Goal: Task Accomplishment & Management: Manage account settings

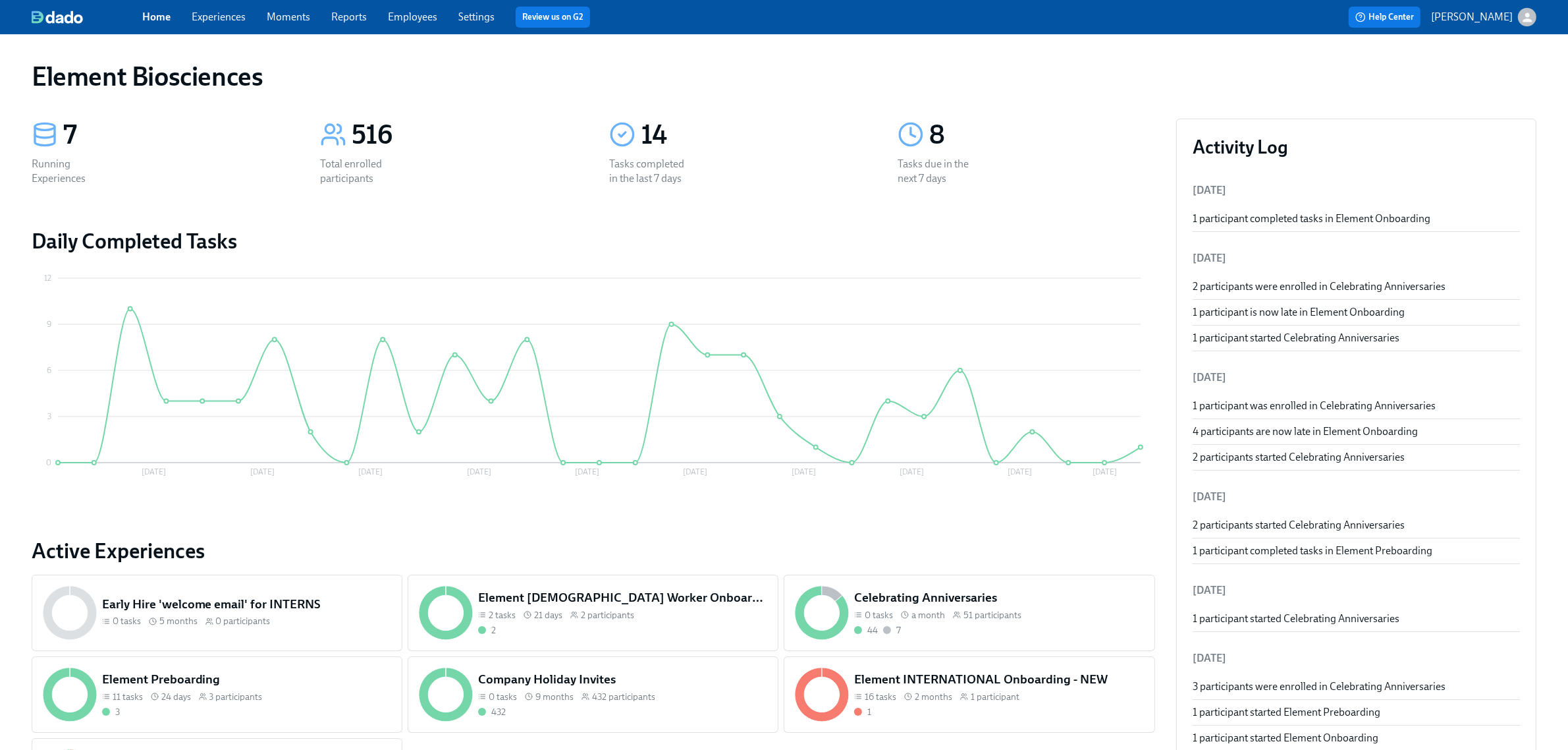
click at [475, 25] on div "Home Experiences Moments Reports Employees Settings Review us on G2" at bounding box center [491, 17] width 697 height 21
click at [400, 12] on link "Employees" at bounding box center [412, 16] width 50 height 12
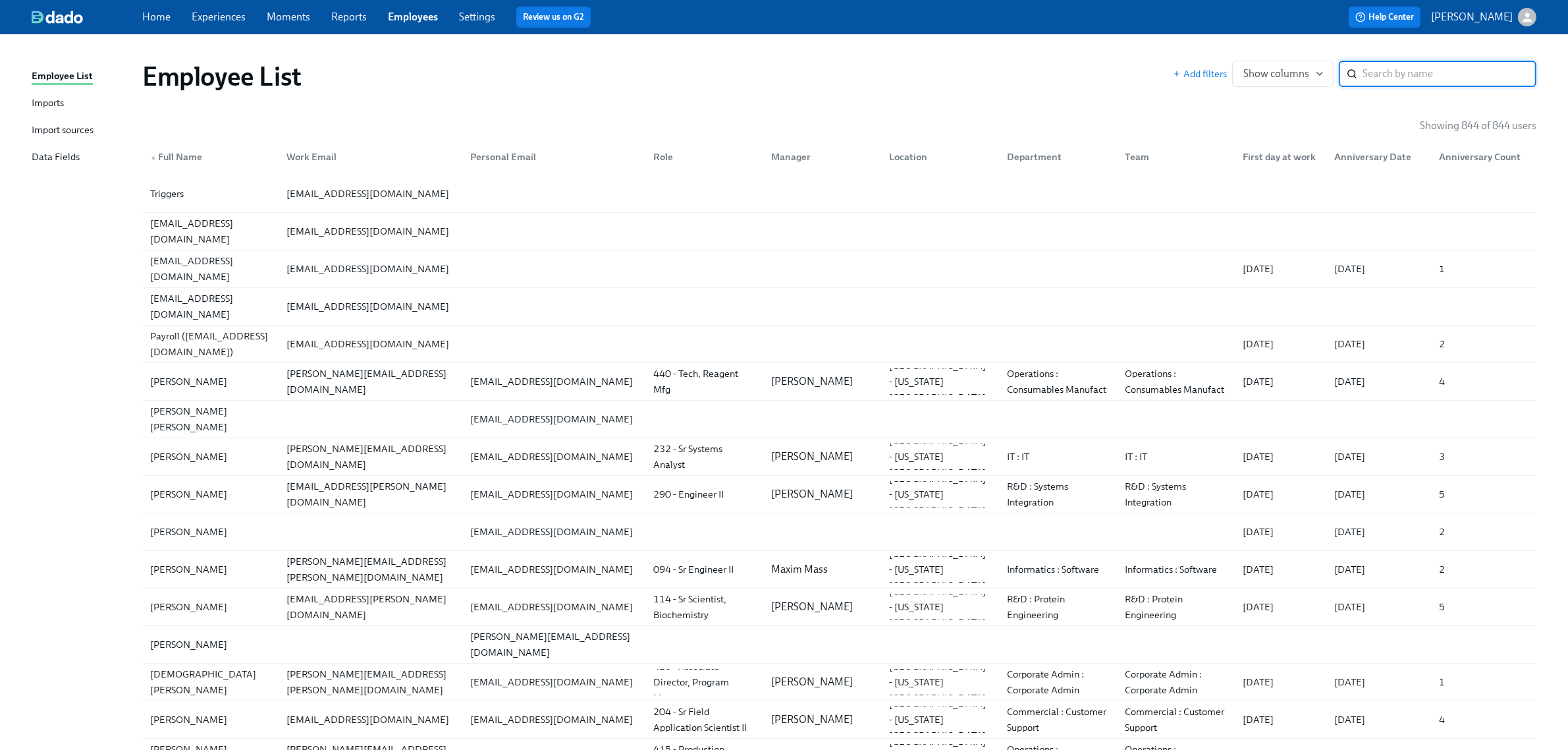
click at [64, 98] on div "Imports" at bounding box center [48, 104] width 32 height 17
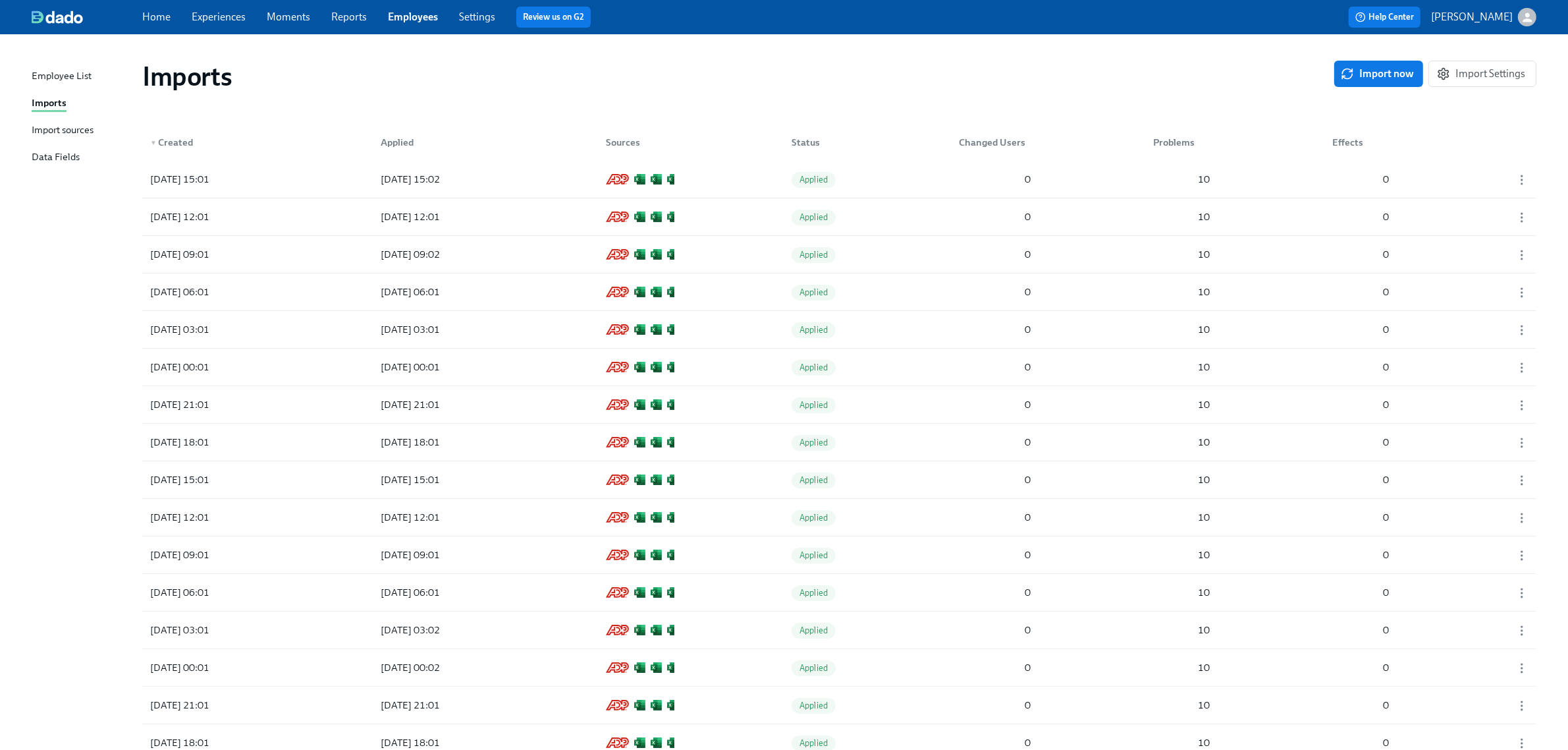
click at [1348, 78] on icon "button" at bounding box center [1348, 74] width 13 height 13
click at [278, 170] on div "[DATE] 15:46 [DATE] 15:46 Applied 0 9 0" at bounding box center [840, 178] width 1395 height 37
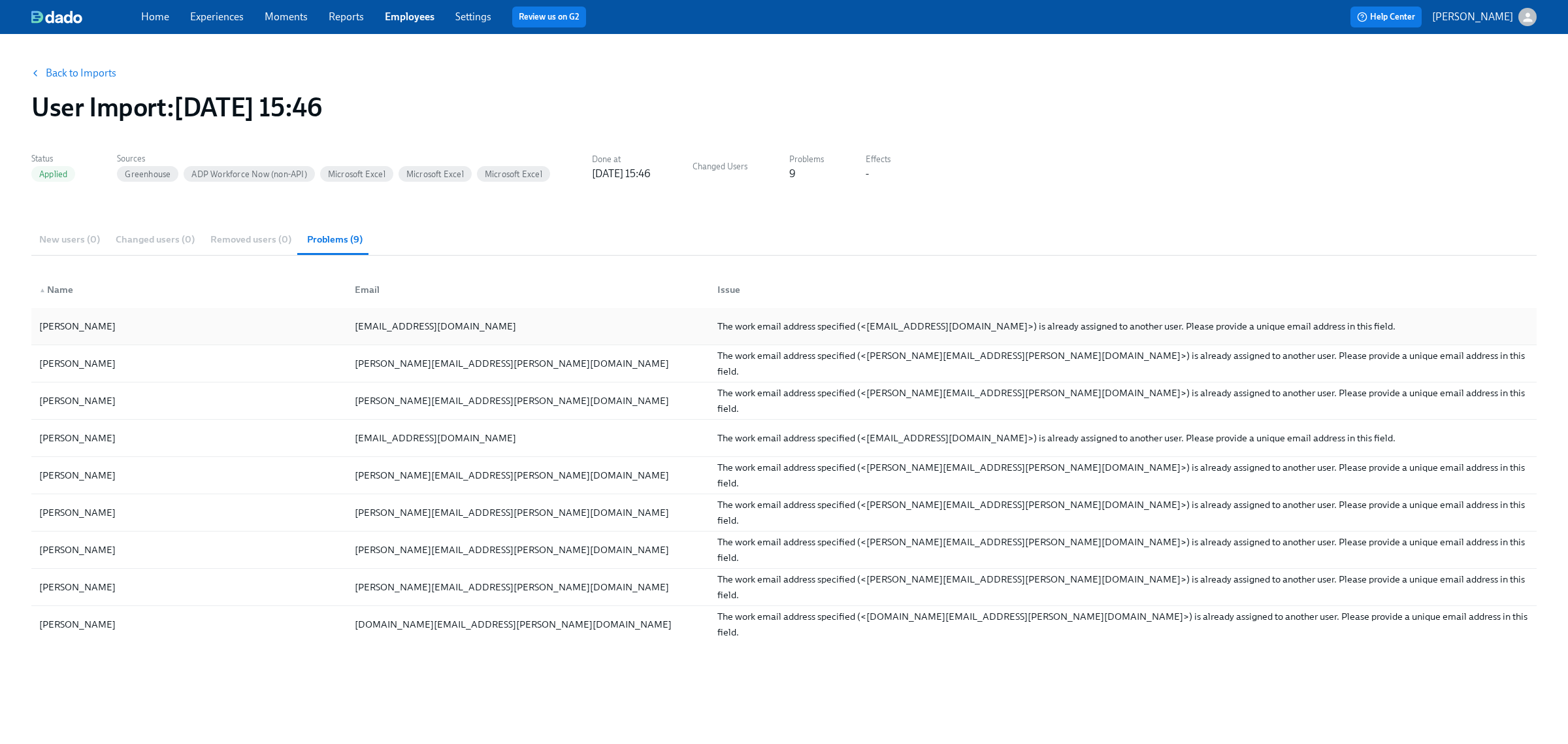
drag, startPoint x: 73, startPoint y: 238, endPoint x: 216, endPoint y: 343, distance: 177.4
click at [73, 238] on div "New users (0) Changed users (0) Removed users (0) Problems (9)" at bounding box center [784, 239] width 1506 height 32
click at [67, 236] on div "New users (0) Changed users (0) Removed users (0) Problems (9)" at bounding box center [784, 239] width 1506 height 32
click at [96, 76] on link "Back to Imports" at bounding box center [81, 73] width 71 height 13
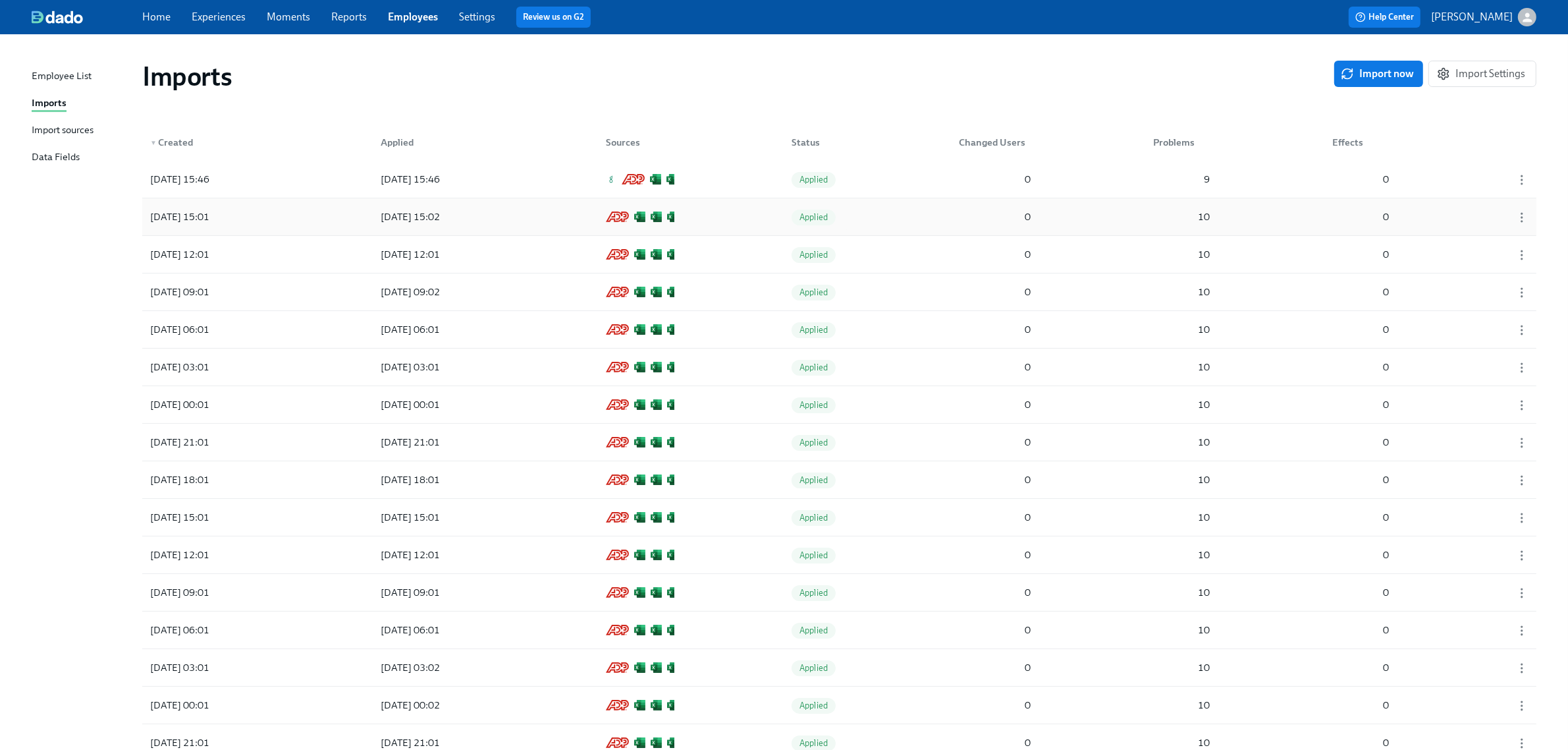
click at [956, 223] on div "0" at bounding box center [994, 217] width 82 height 26
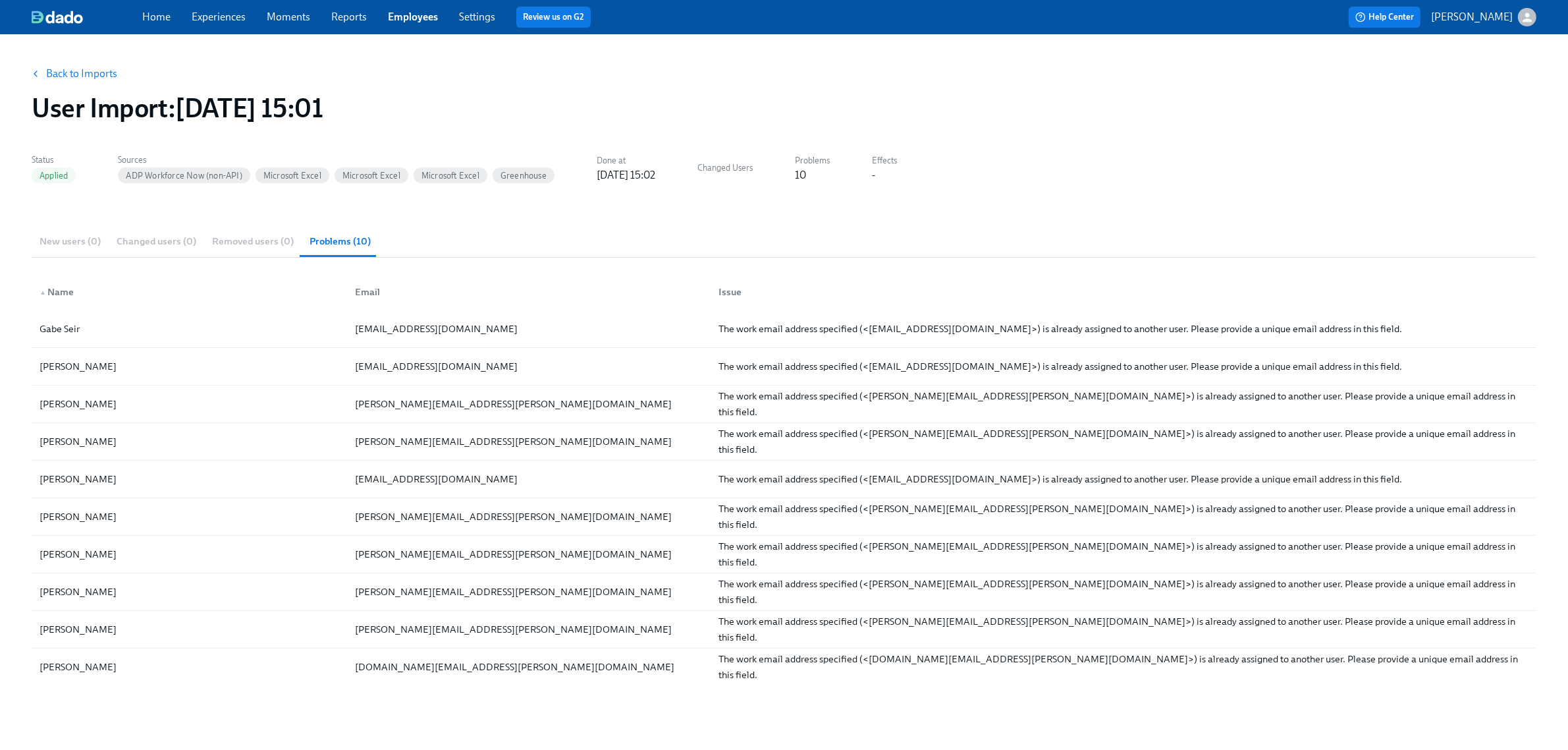
click at [89, 72] on link "Back to Imports" at bounding box center [82, 74] width 71 height 13
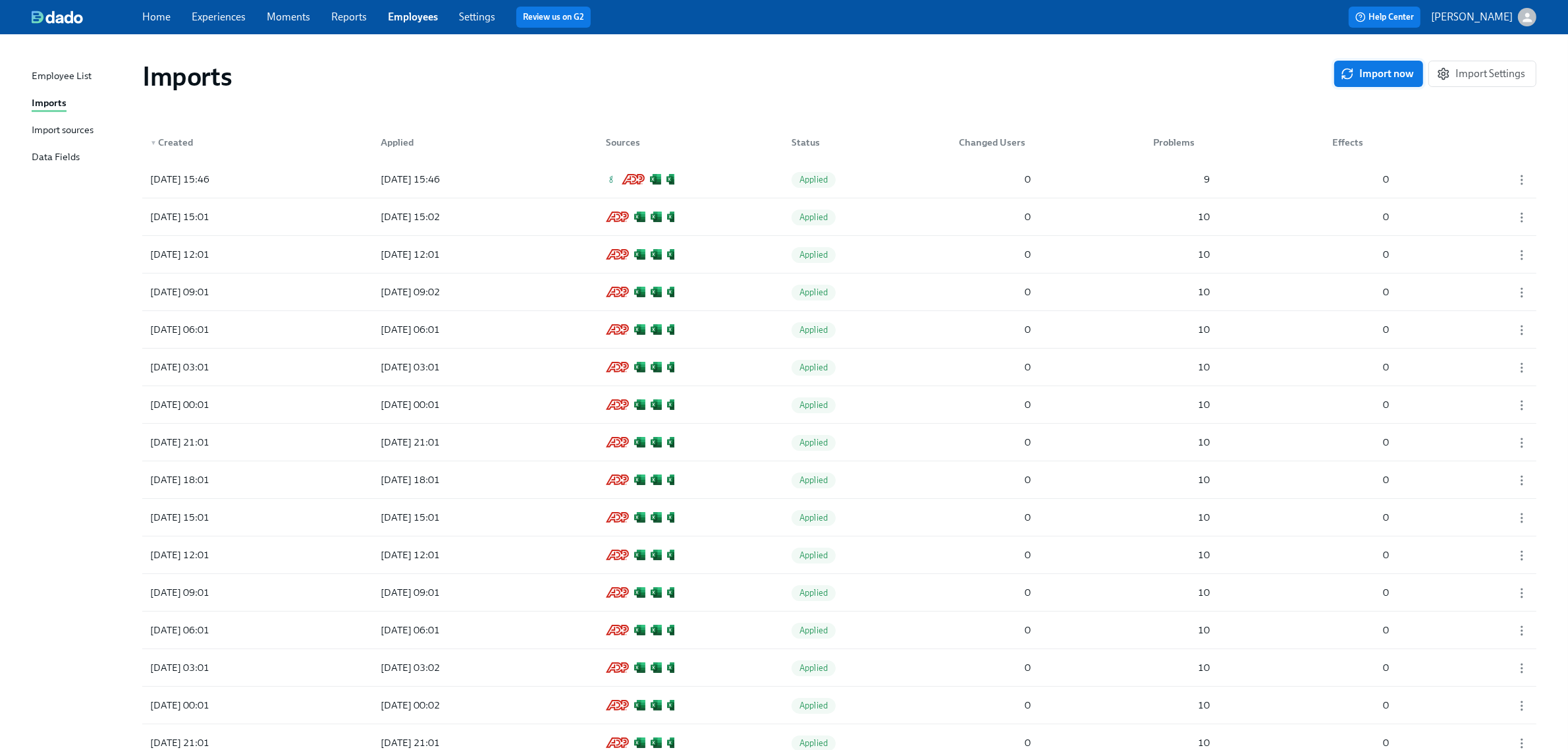
click at [1365, 70] on span "Import now" at bounding box center [1378, 74] width 70 height 13
click at [1518, 175] on icon "button" at bounding box center [1522, 180] width 13 height 13
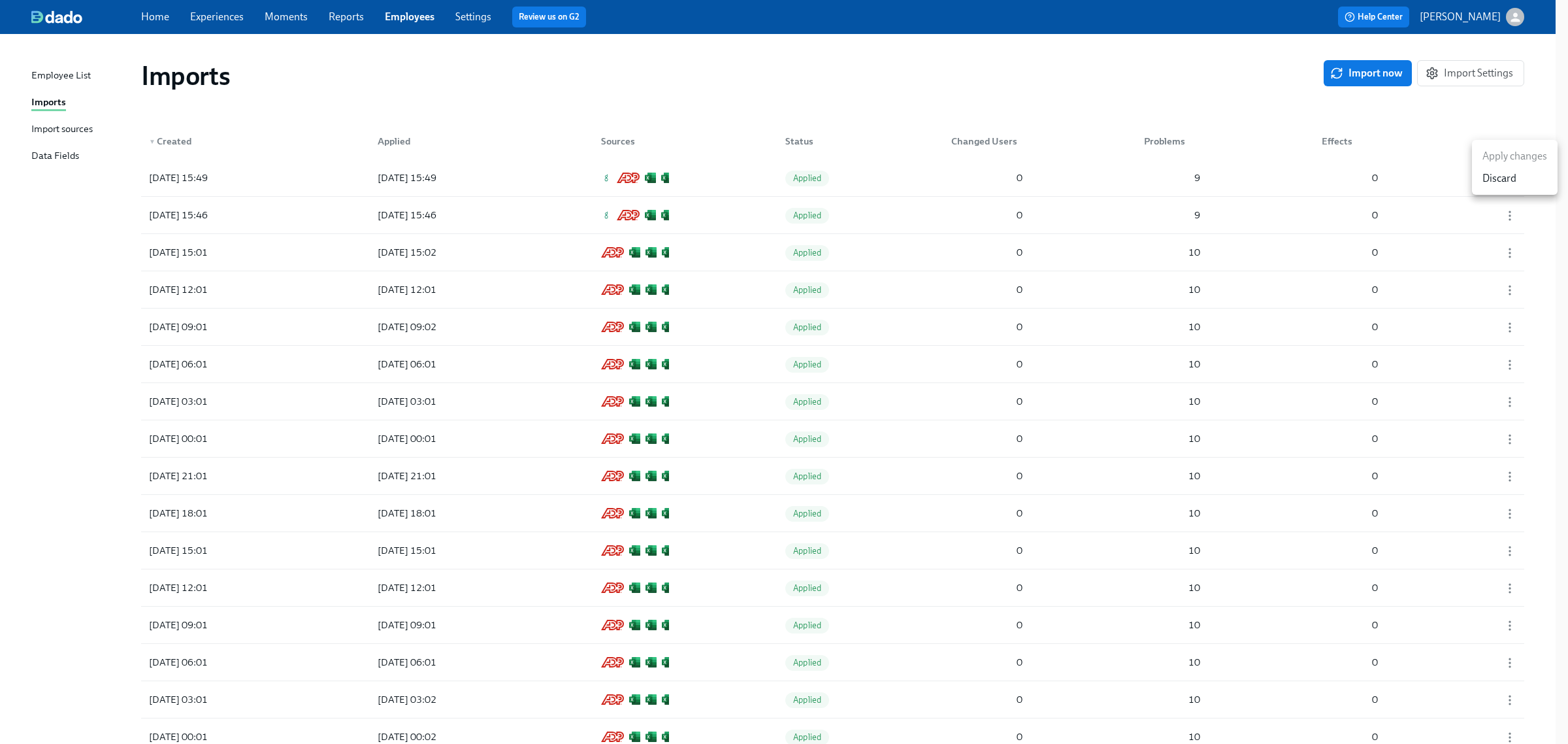
click at [575, 89] on div at bounding box center [784, 372] width 1568 height 744
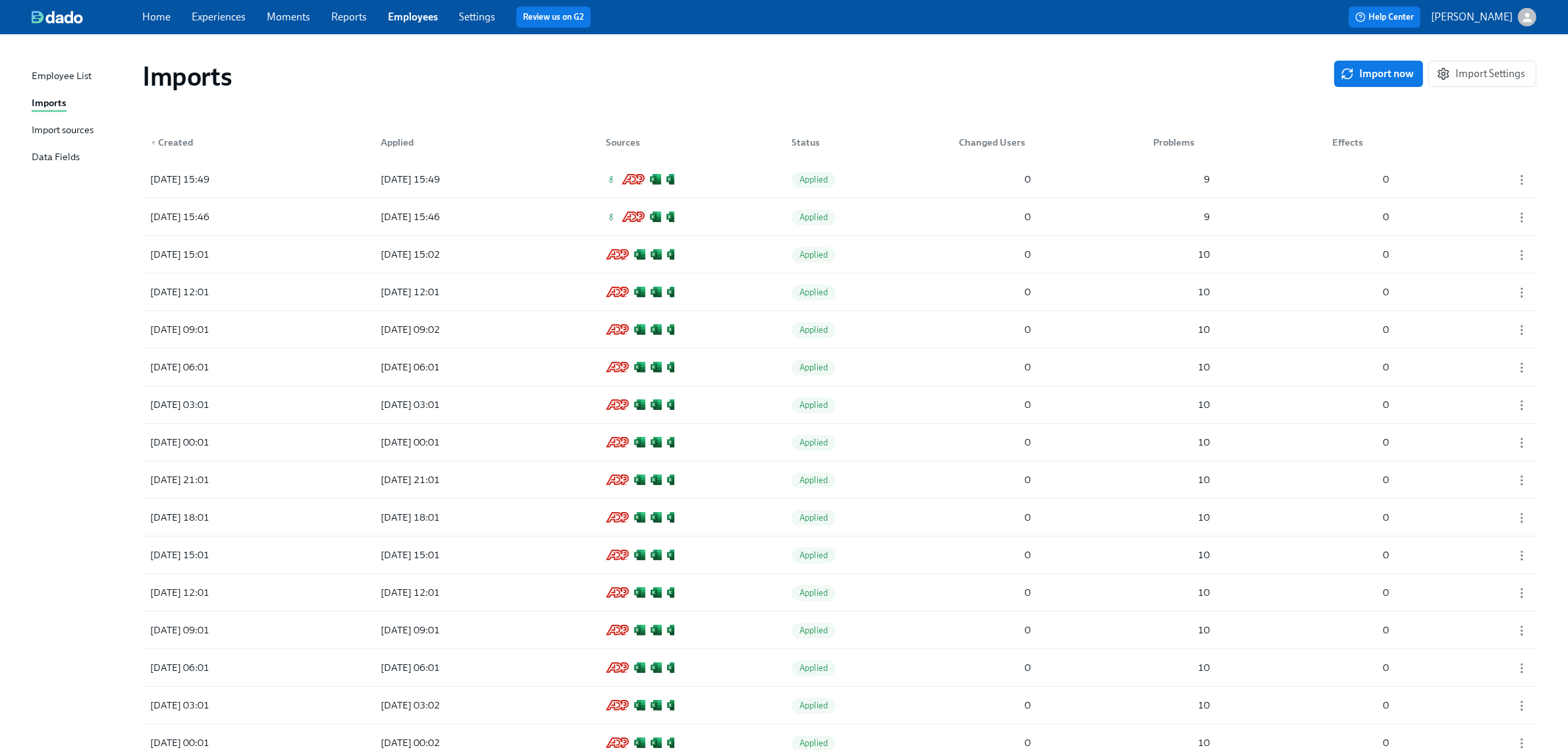
click at [90, 132] on div "Import sources" at bounding box center [63, 131] width 62 height 17
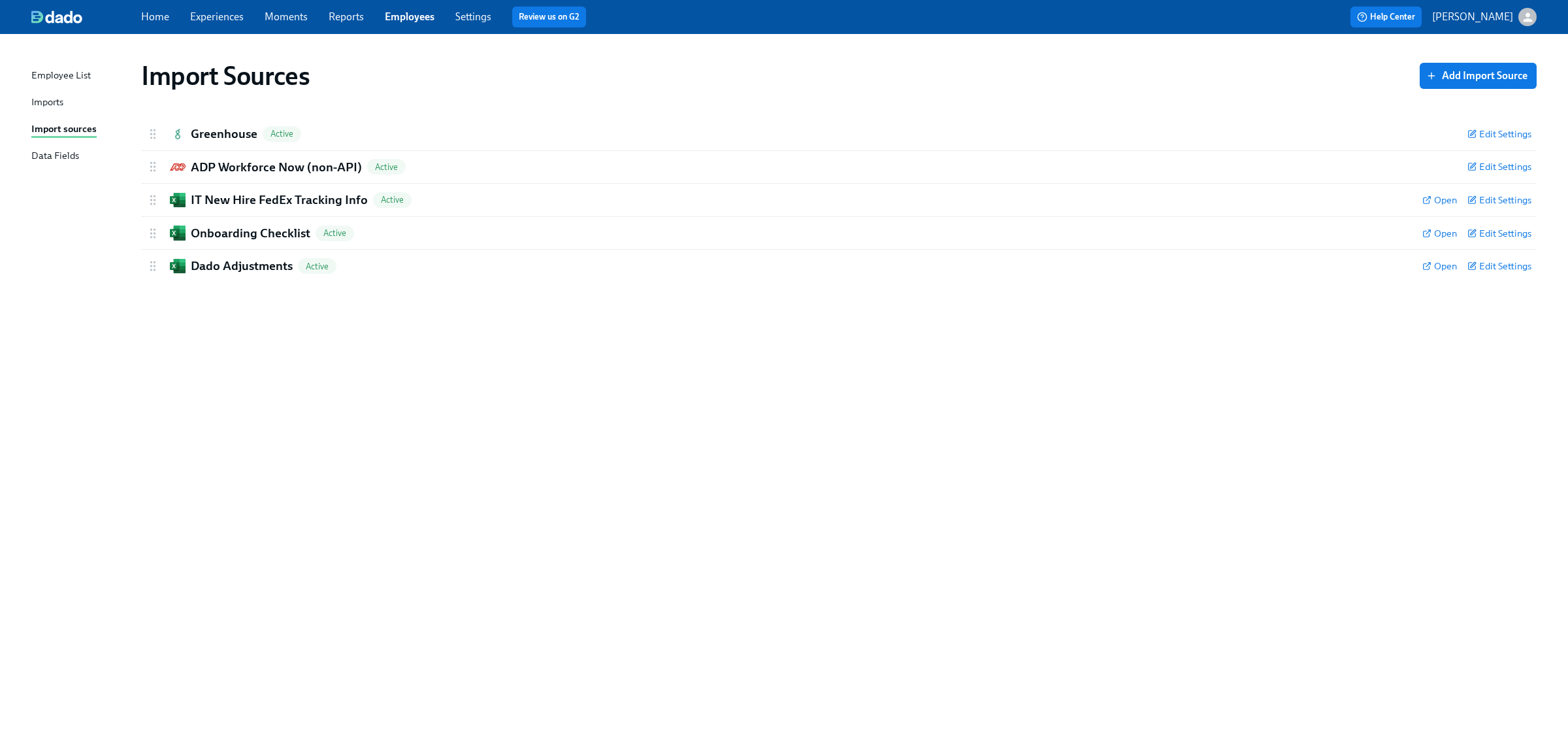
click at [69, 102] on link "Imports" at bounding box center [81, 103] width 100 height 17
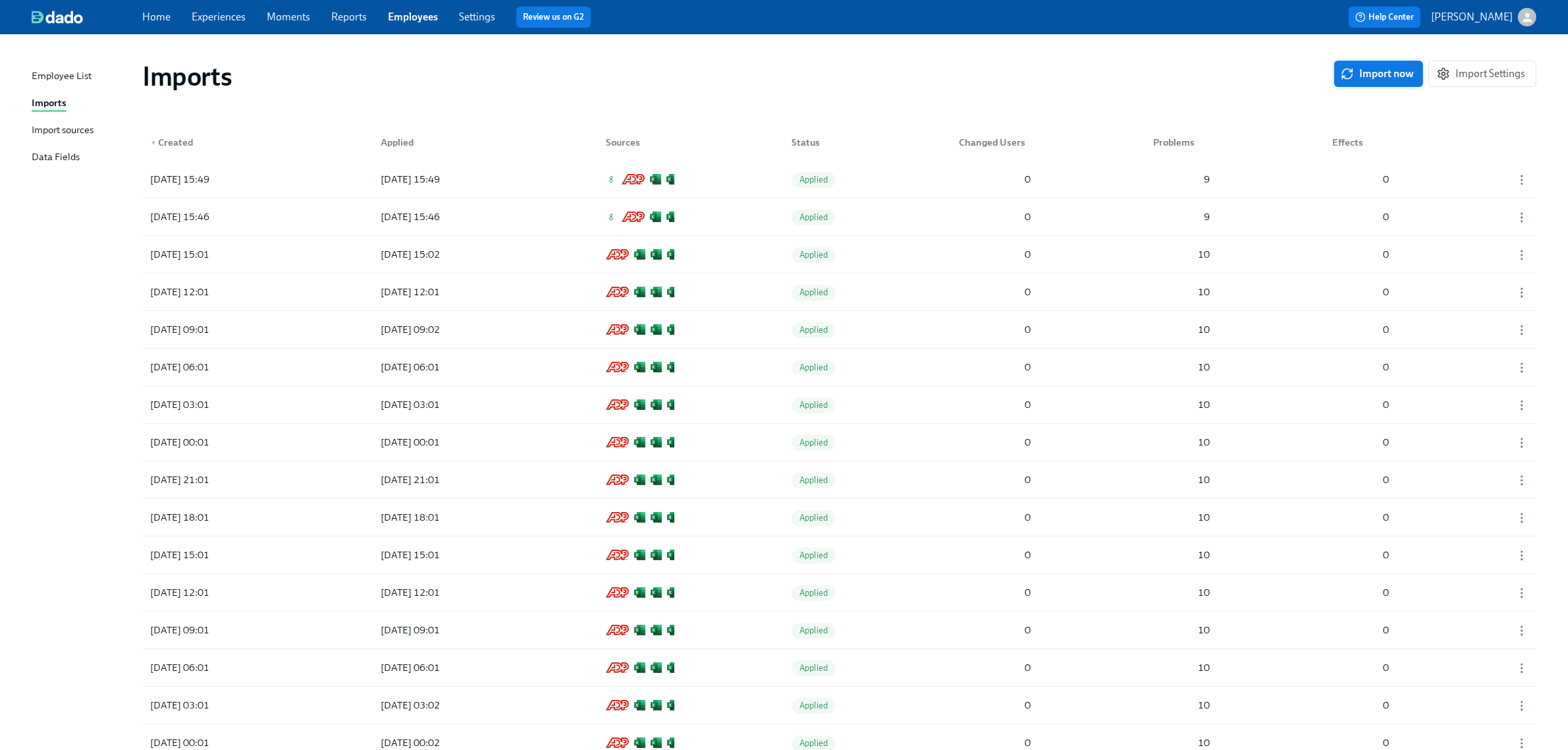
click at [1370, 63] on button "Import now" at bounding box center [1379, 74] width 89 height 26
click at [1530, 181] on div at bounding box center [1516, 179] width 33 height 16
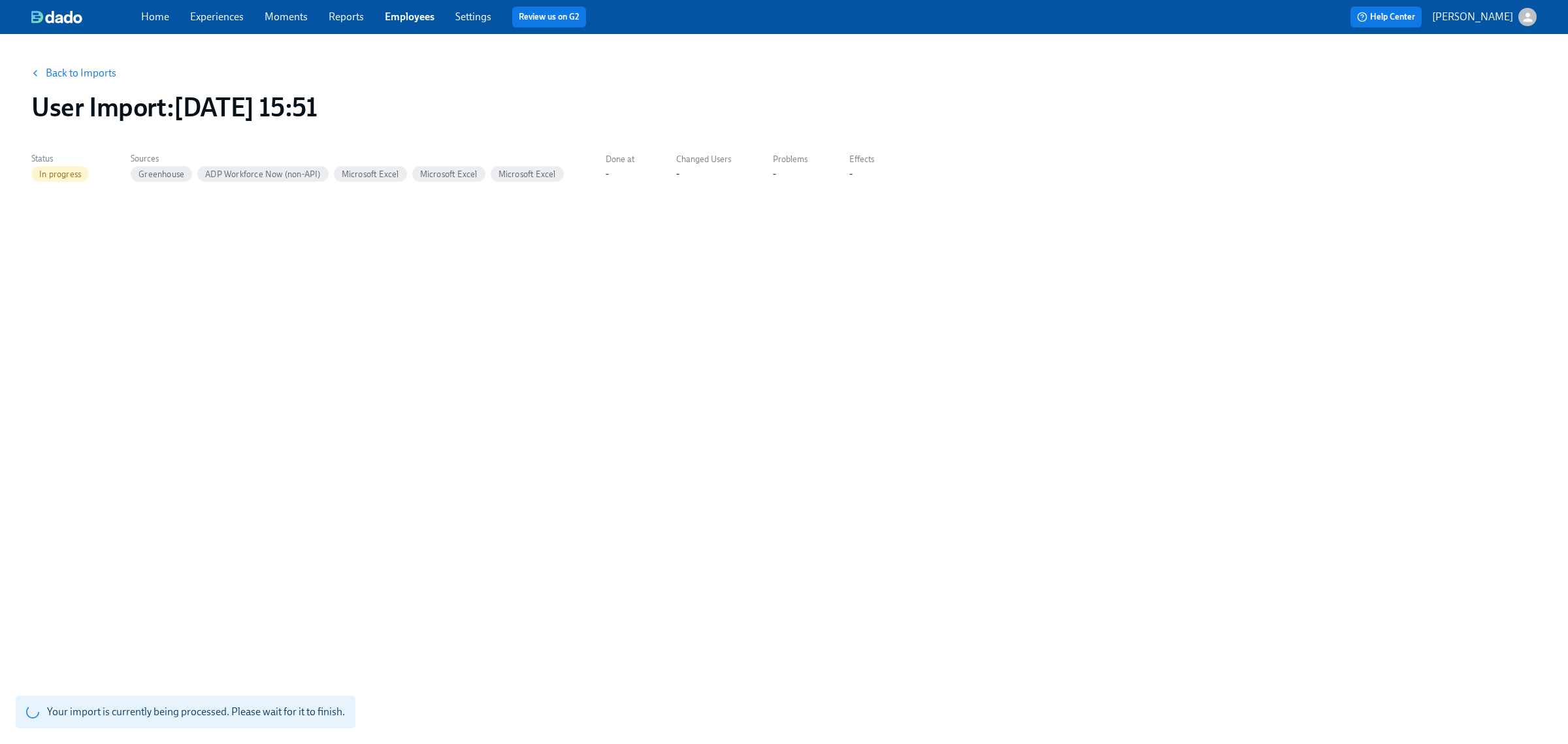
click at [93, 70] on link "Back to Imports" at bounding box center [81, 73] width 71 height 13
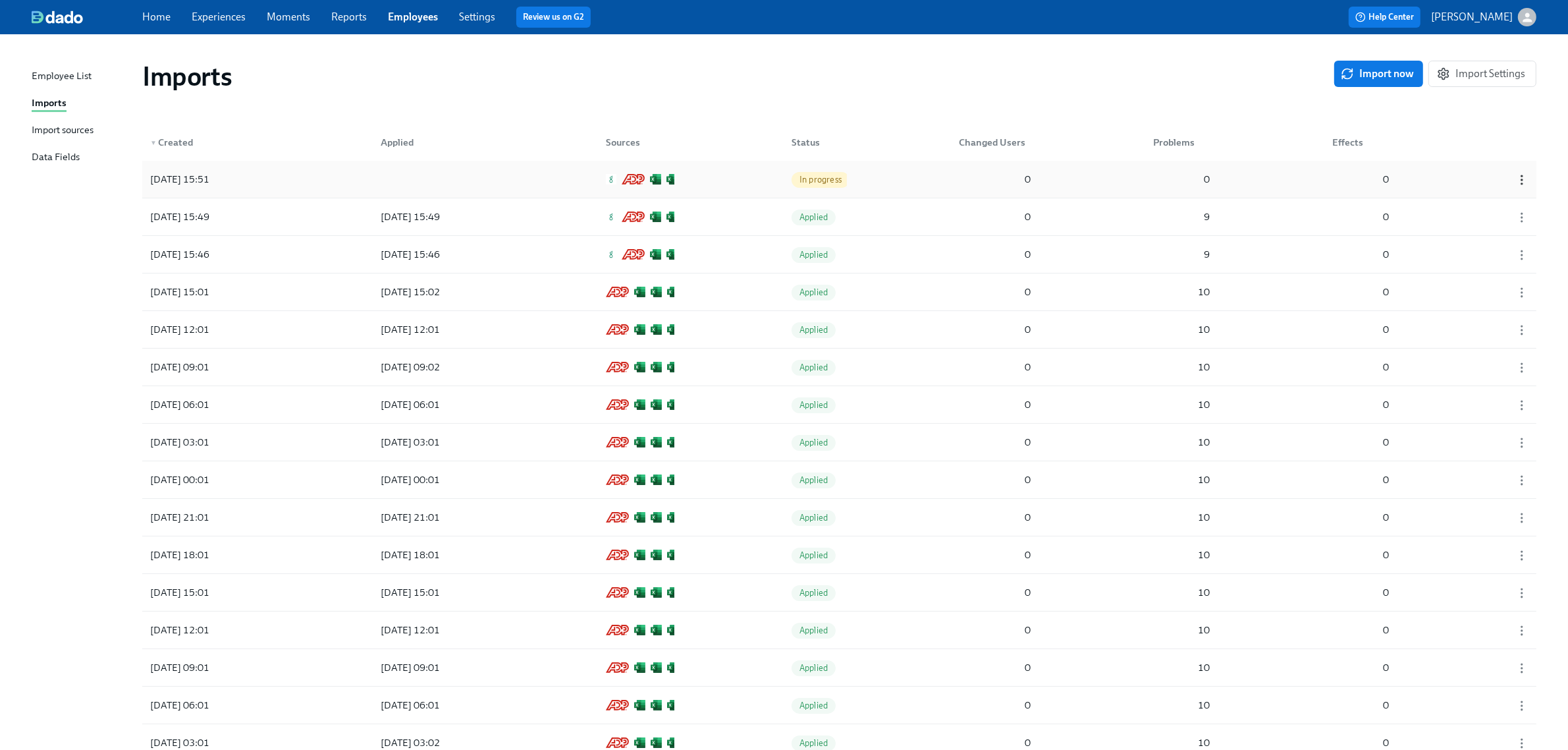
click at [1523, 178] on icon "button" at bounding box center [1522, 180] width 13 height 13
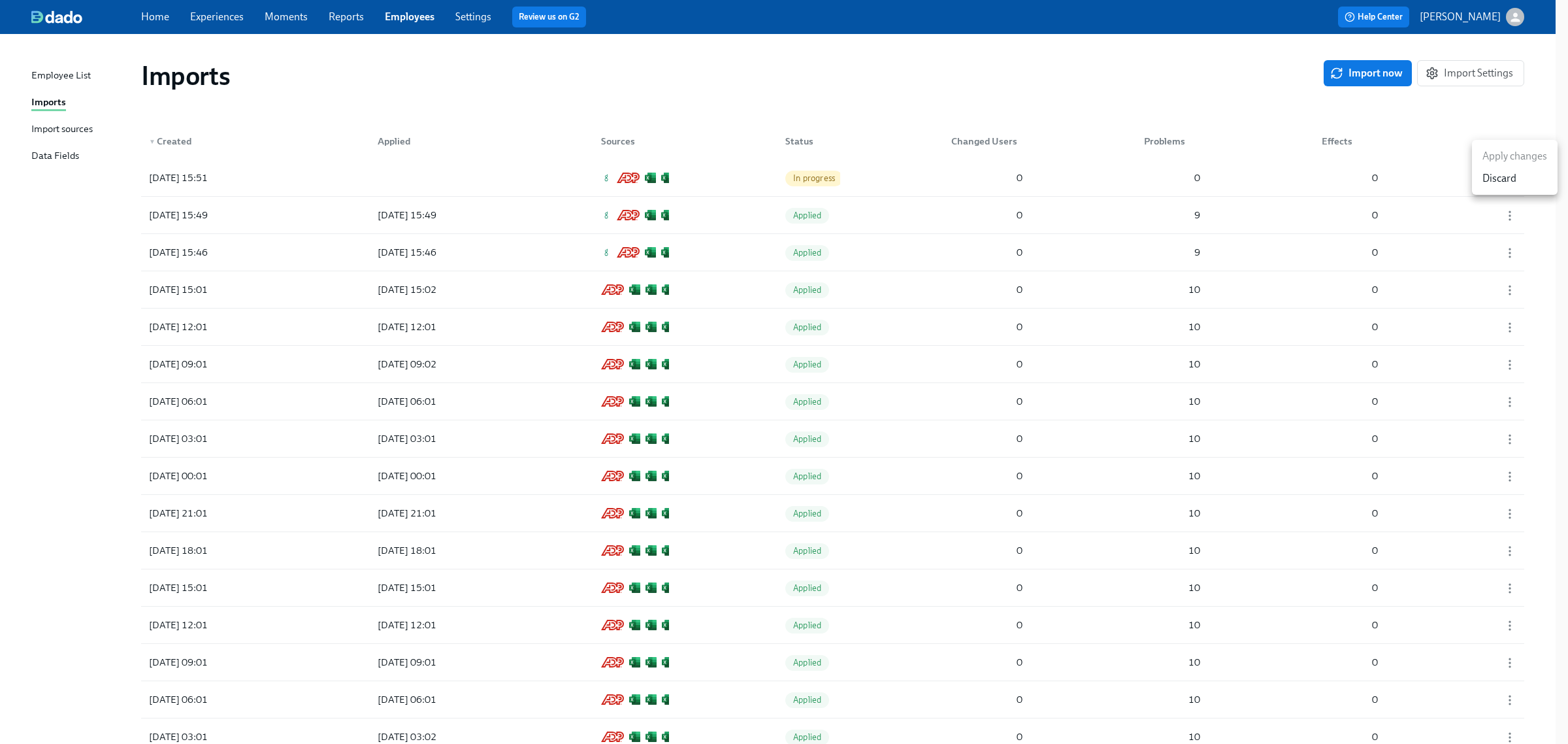
click at [1457, 122] on div at bounding box center [784, 372] width 1568 height 744
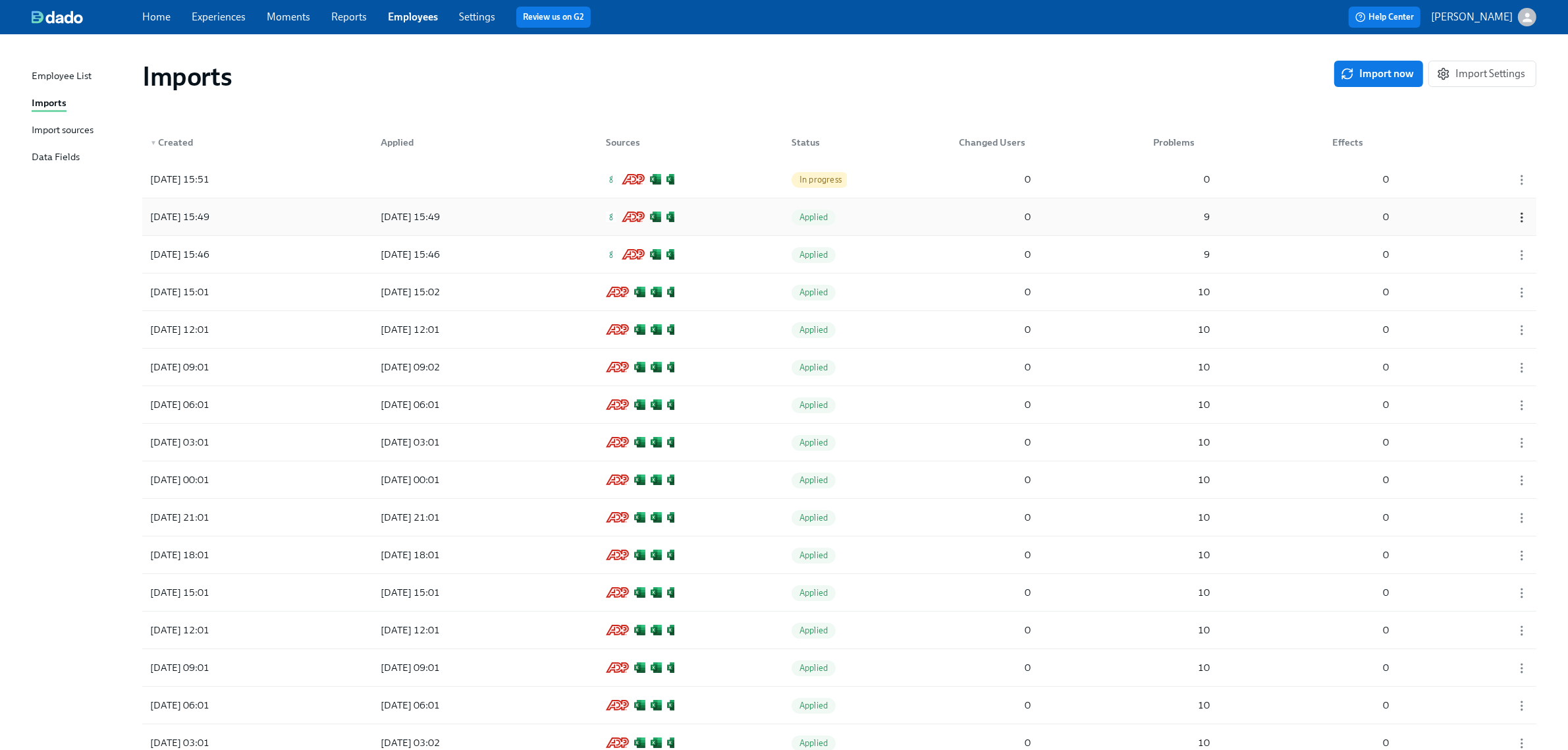
click at [1525, 218] on icon "button" at bounding box center [1522, 218] width 13 height 13
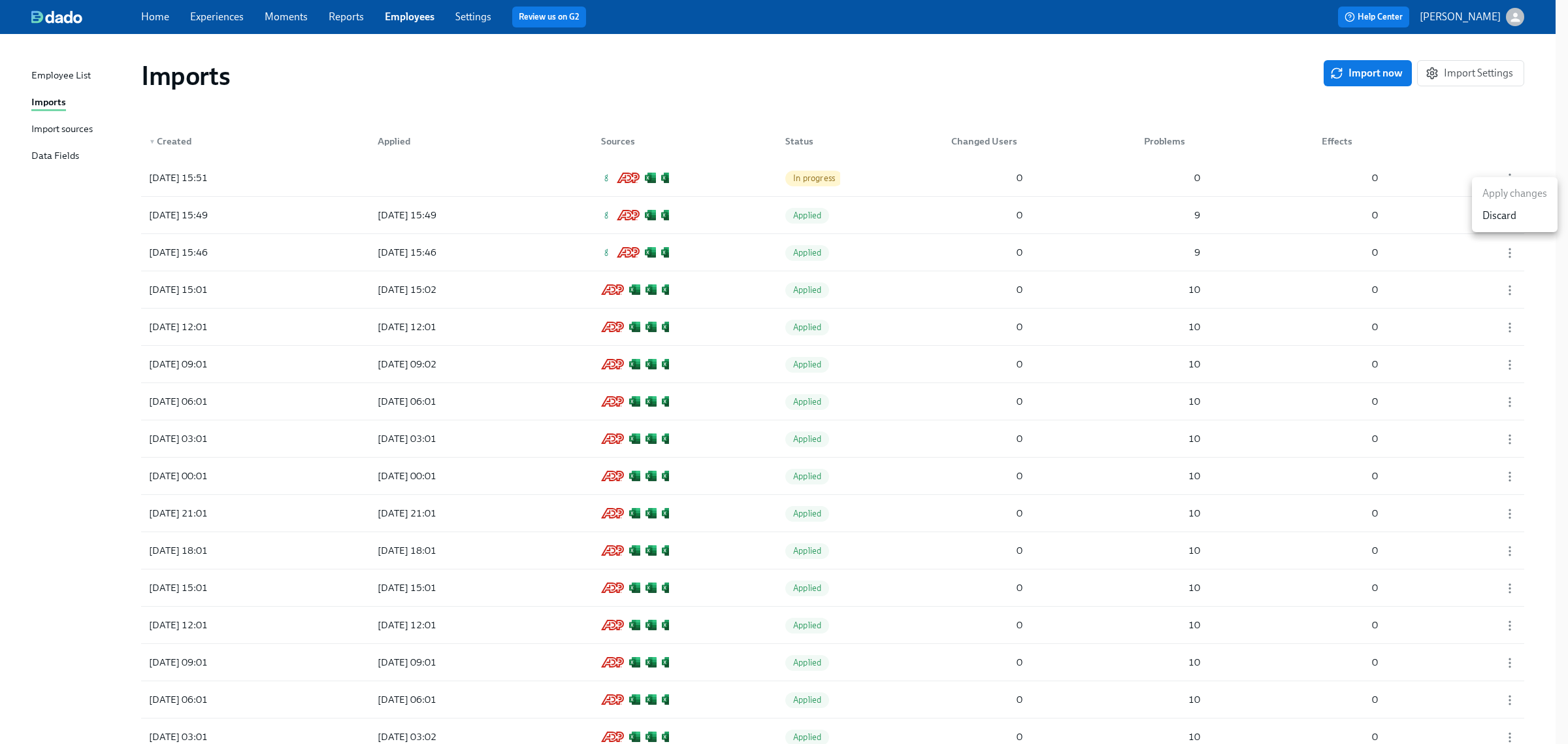
click at [1505, 220] on div "Discard" at bounding box center [1499, 215] width 34 height 14
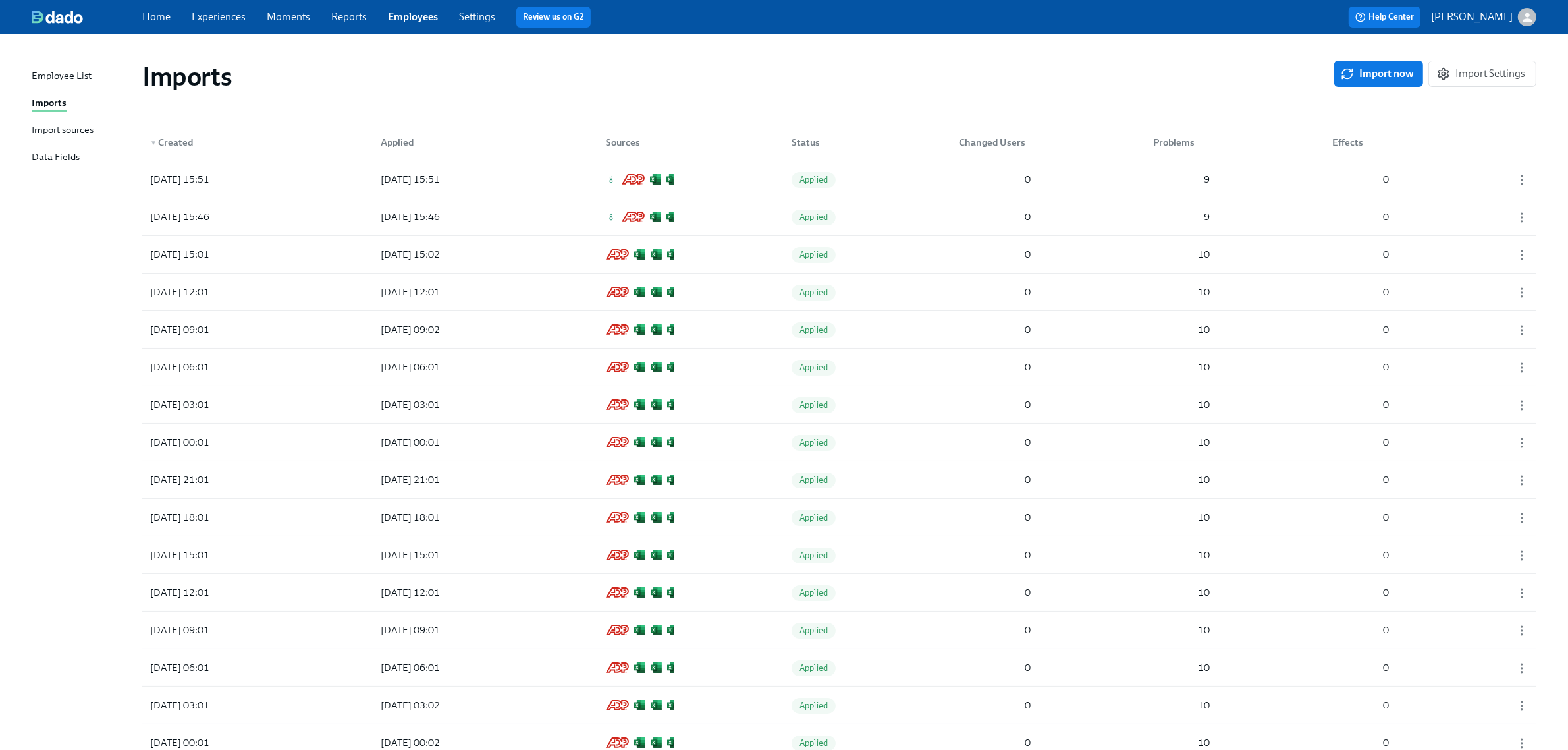
click at [61, 123] on div "Import sources" at bounding box center [63, 131] width 62 height 17
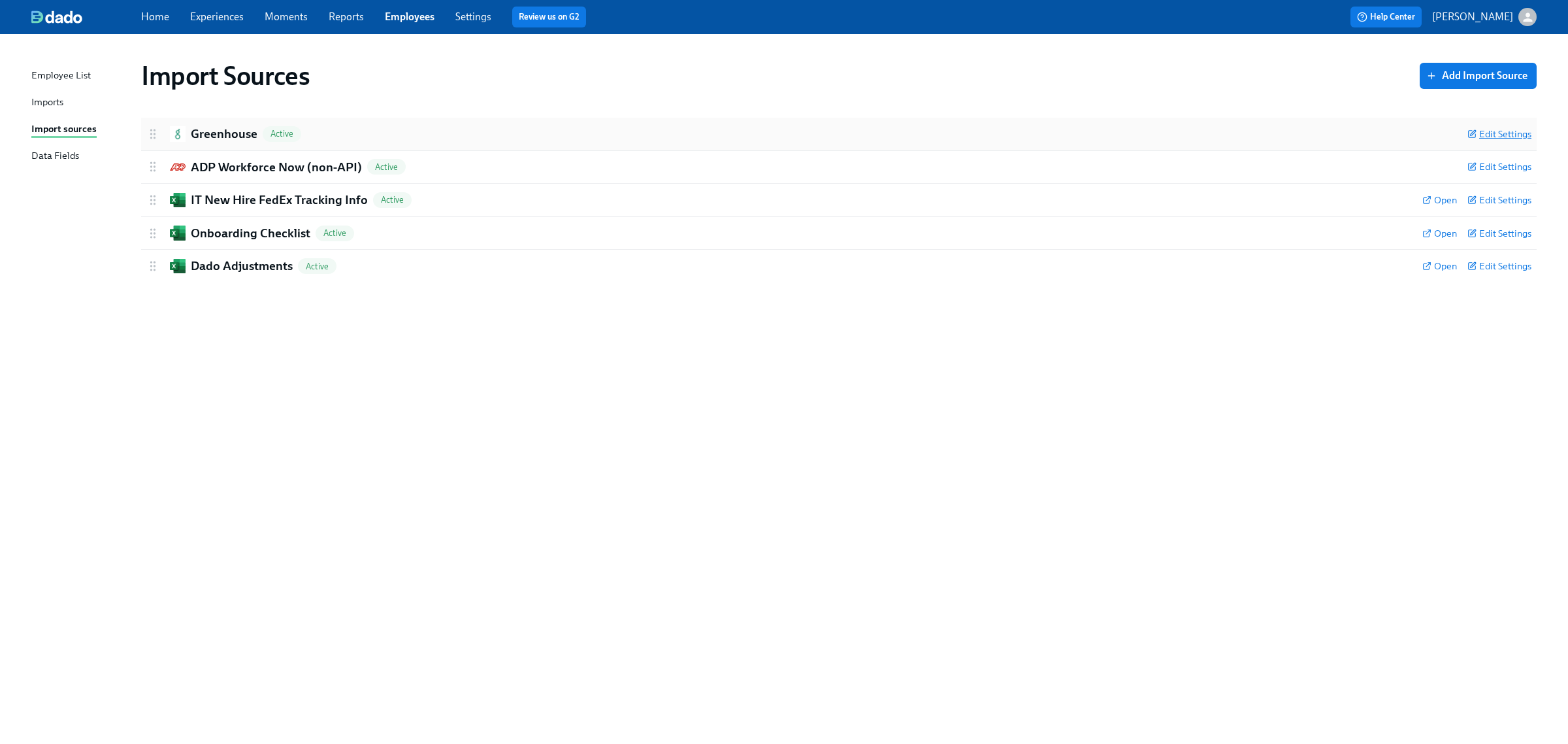
click at [1491, 133] on span "Edit Settings" at bounding box center [1499, 134] width 64 height 13
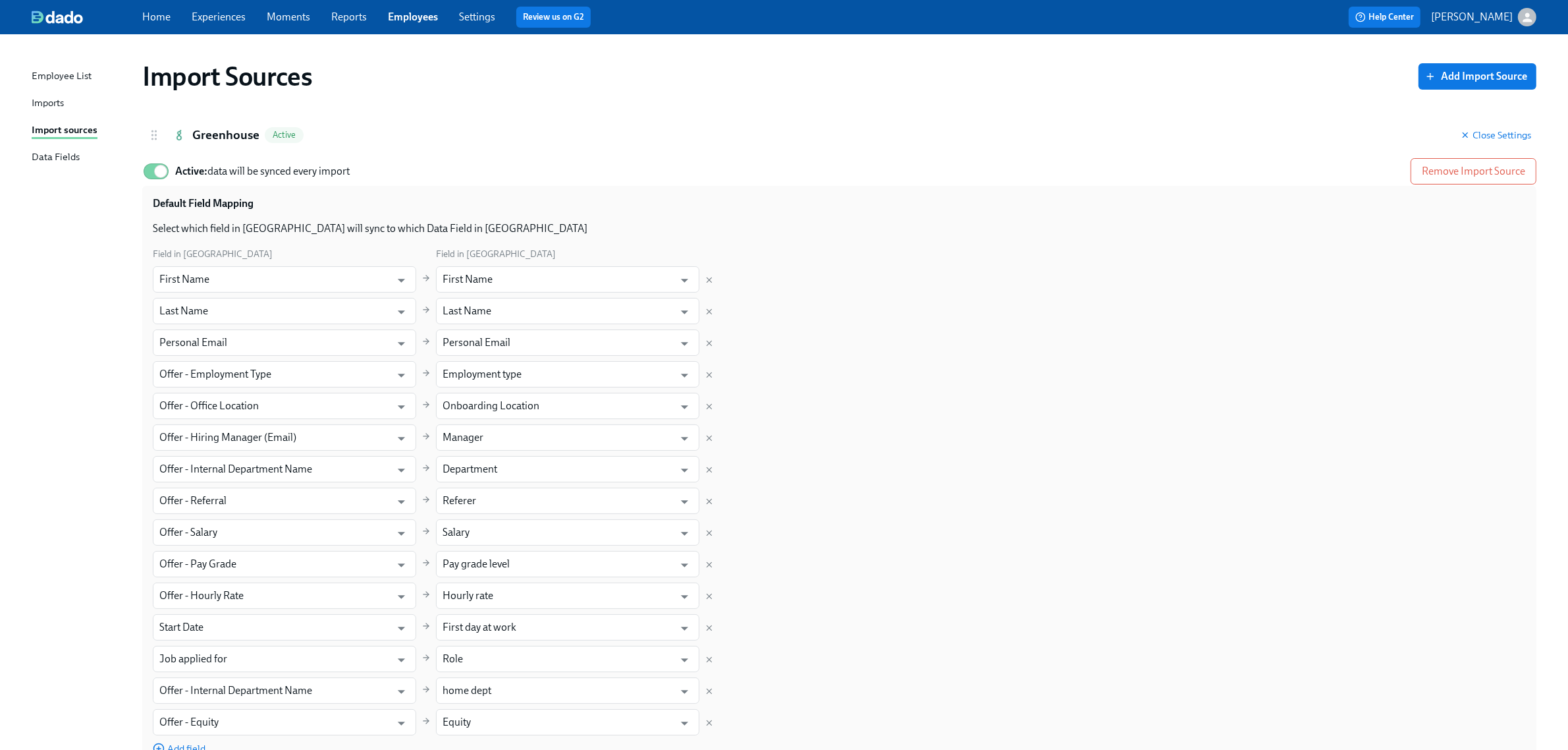
click at [54, 150] on div "Data Fields" at bounding box center [55, 158] width 48 height 17
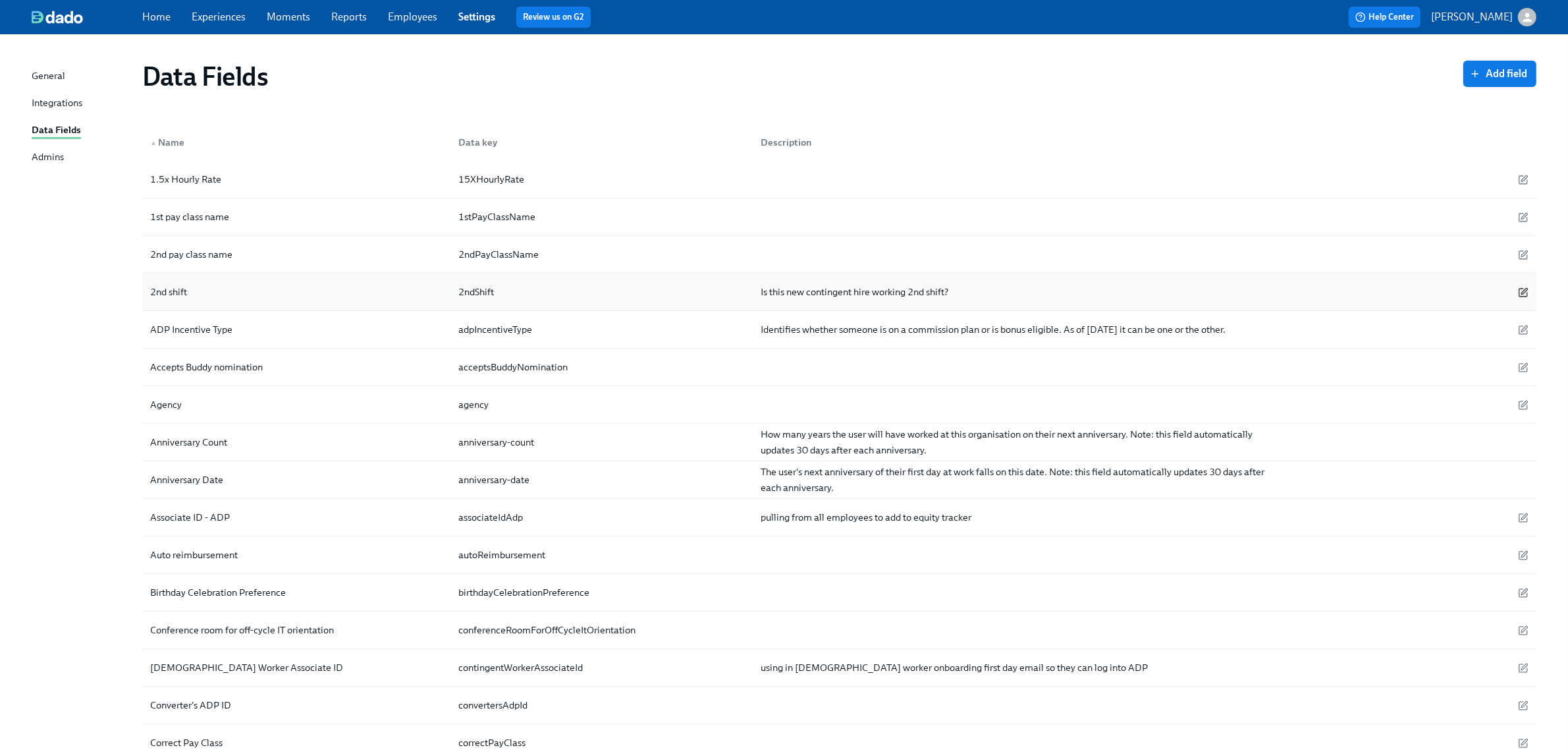
click at [1525, 292] on icon "button" at bounding box center [1524, 292] width 6 height 6
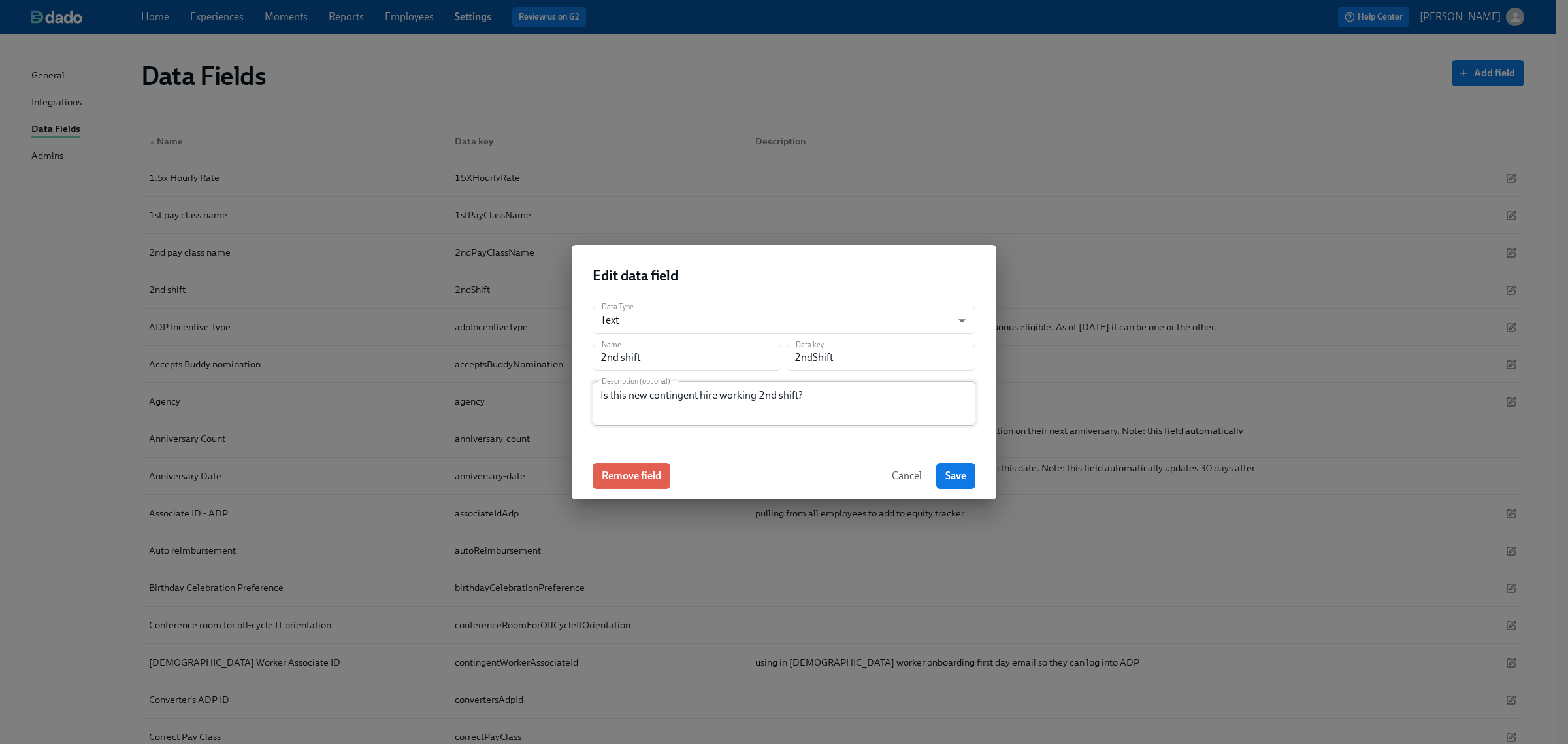
click at [658, 395] on textarea "Is this new contingent hire working 2nd shift?" at bounding box center [784, 404] width 367 height 32
type textarea "Will now input in their shift time if 2nd or 3rd shift"
click at [955, 467] on button "Save" at bounding box center [956, 475] width 39 height 26
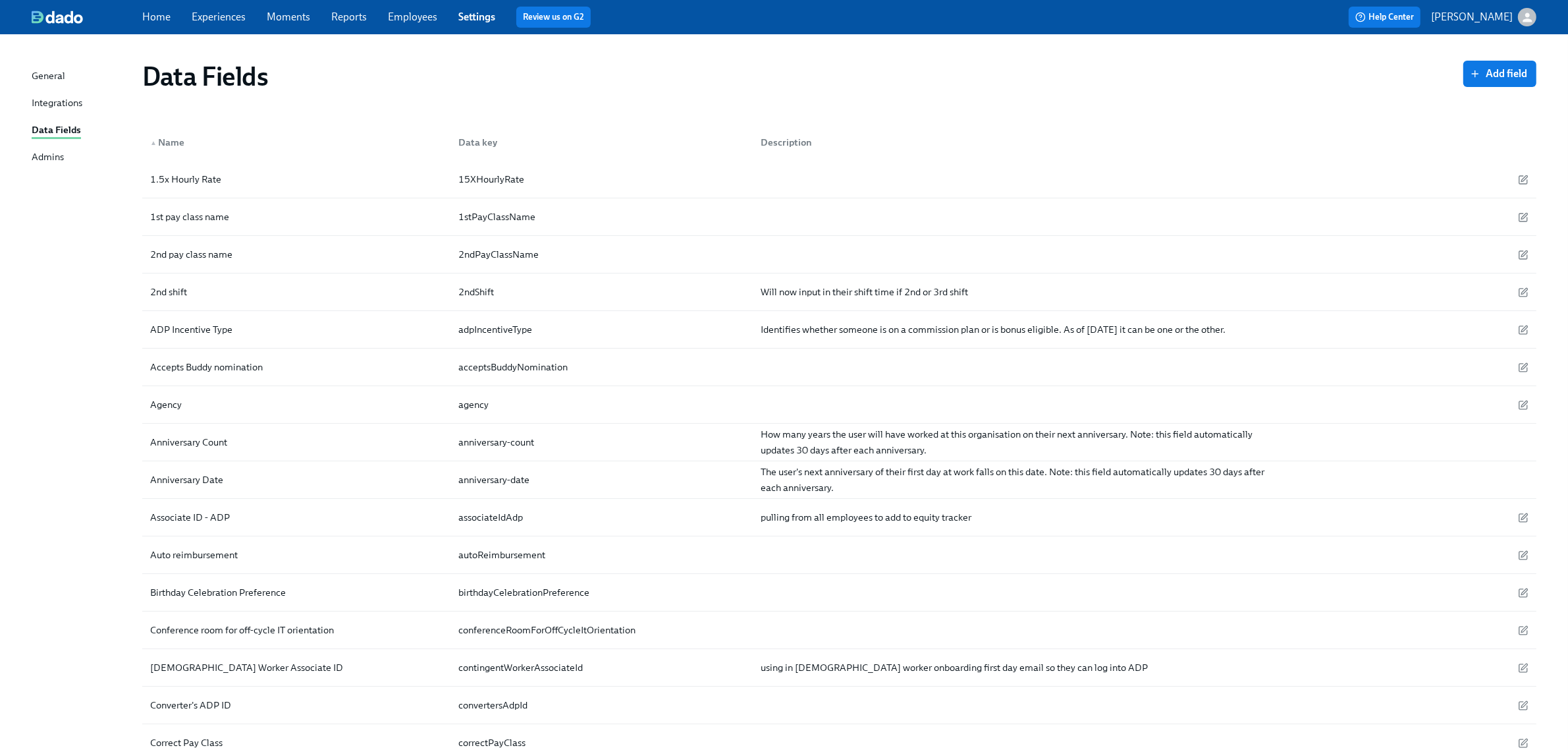
click at [52, 94] on div "General Integrations Data Fields Admins" at bounding box center [87, 122] width 111 height 108
click at [52, 98] on div "Integrations" at bounding box center [57, 104] width 51 height 17
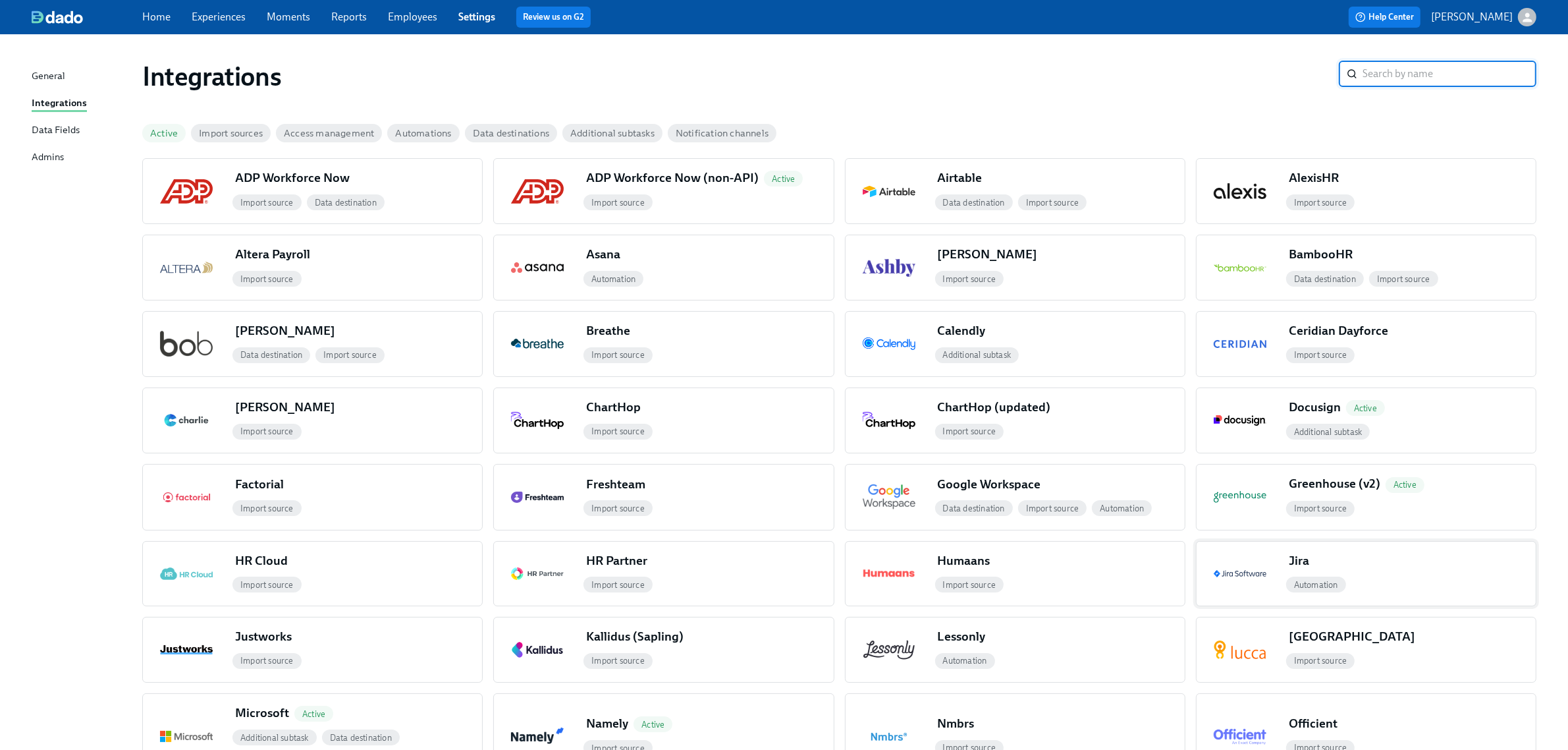
click at [1354, 573] on div "Jira" at bounding box center [1410, 563] width 252 height 22
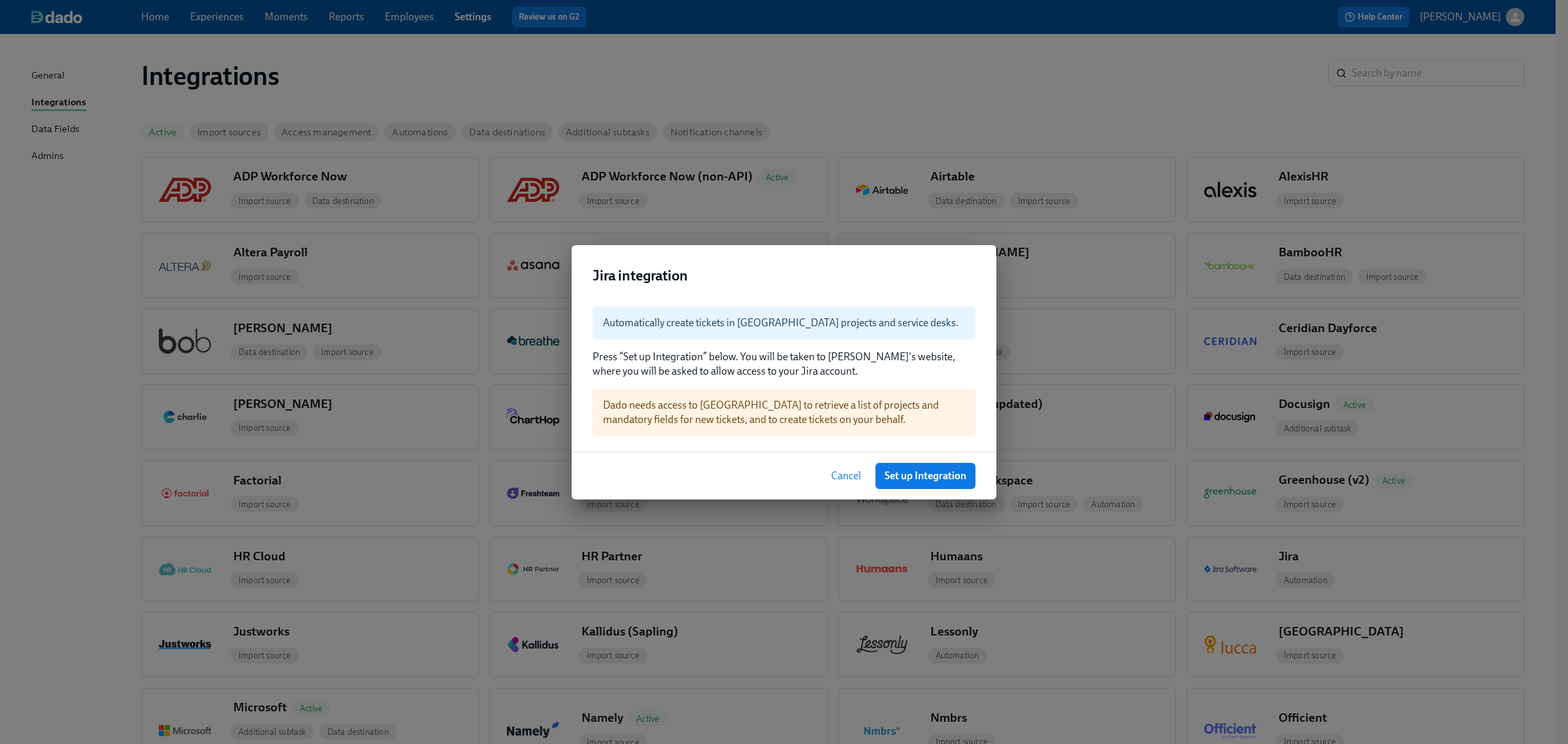
click at [831, 472] on span "Cancel" at bounding box center [846, 476] width 30 height 13
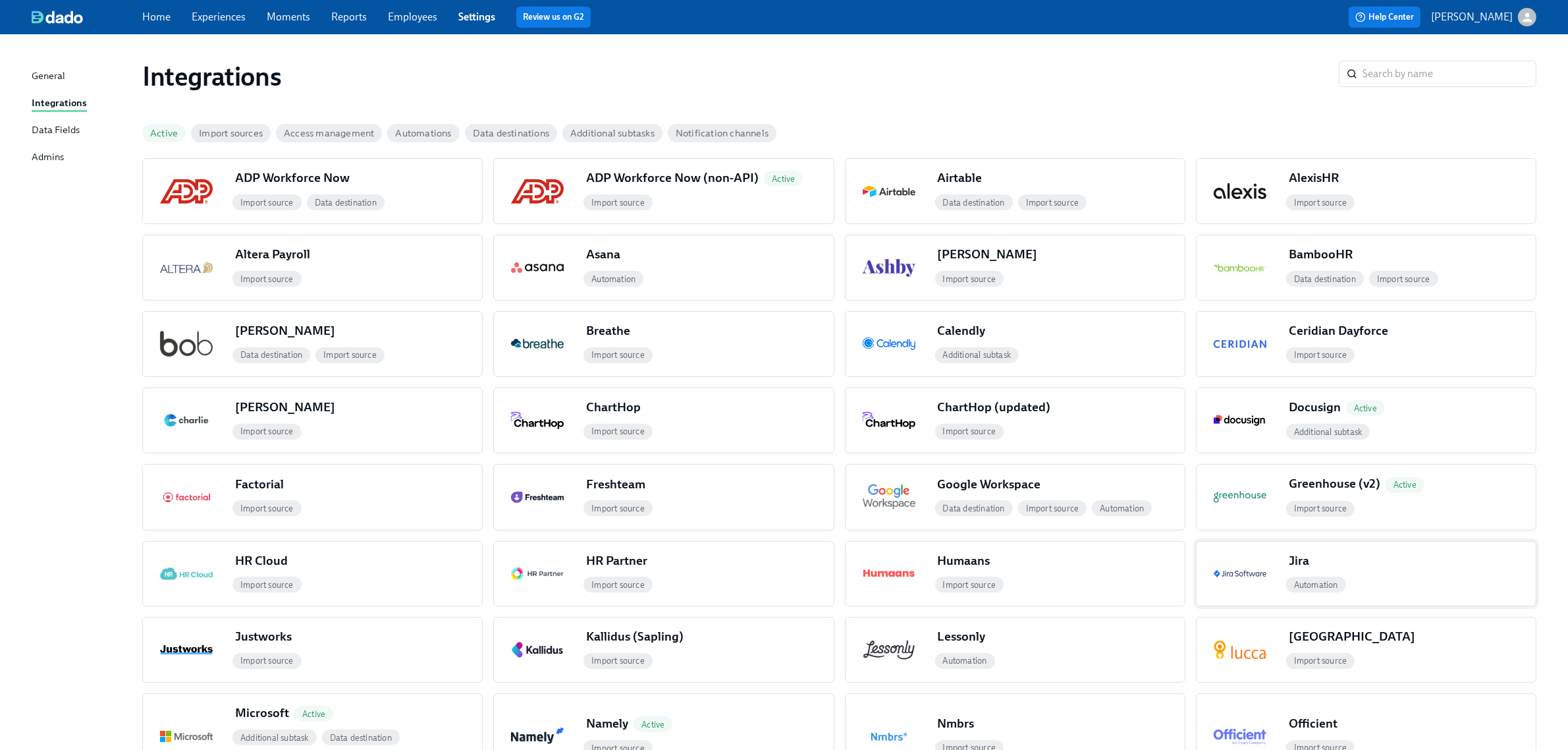
click at [1388, 563] on div "Jira" at bounding box center [1410, 563] width 252 height 22
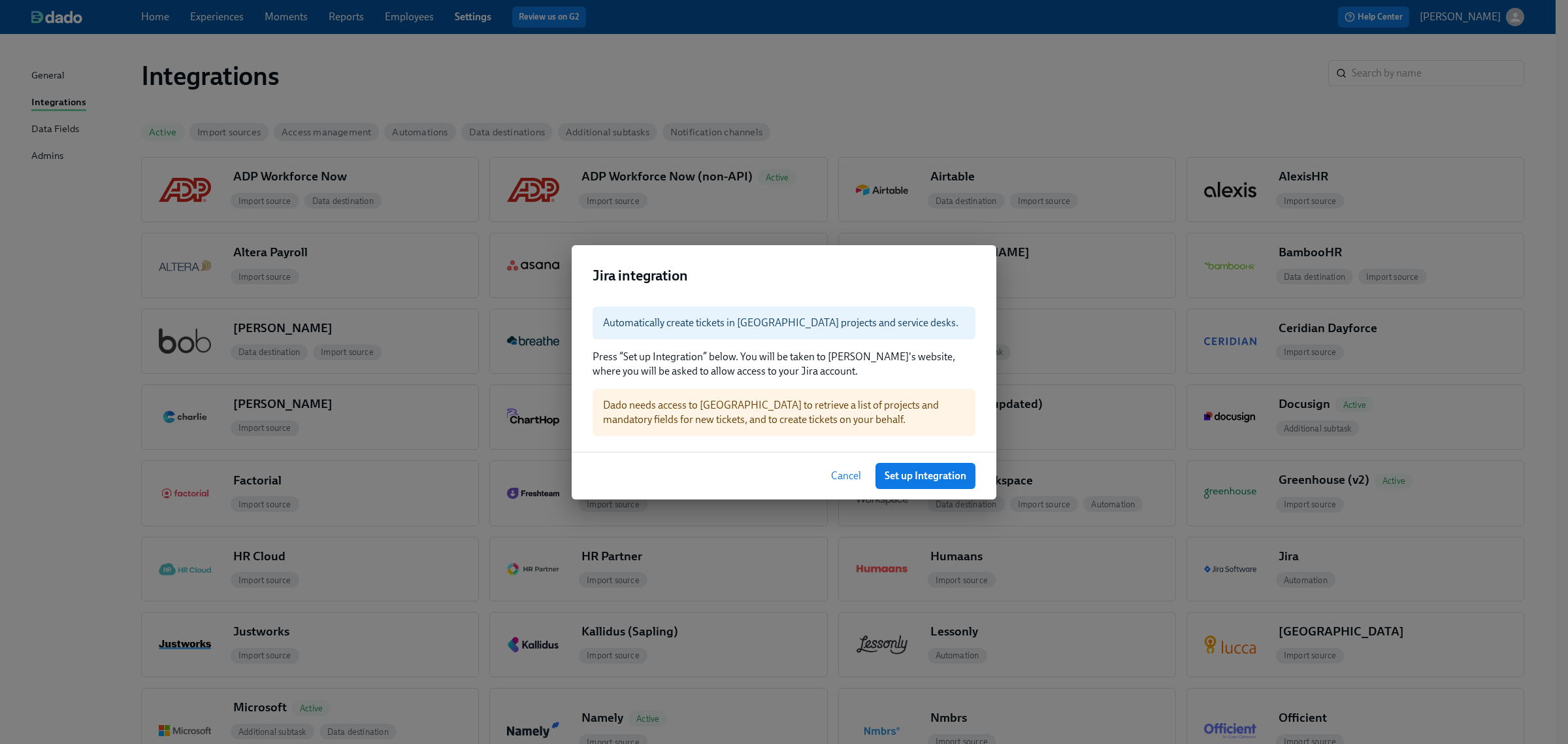
click at [855, 478] on span "Cancel" at bounding box center [846, 476] width 30 height 13
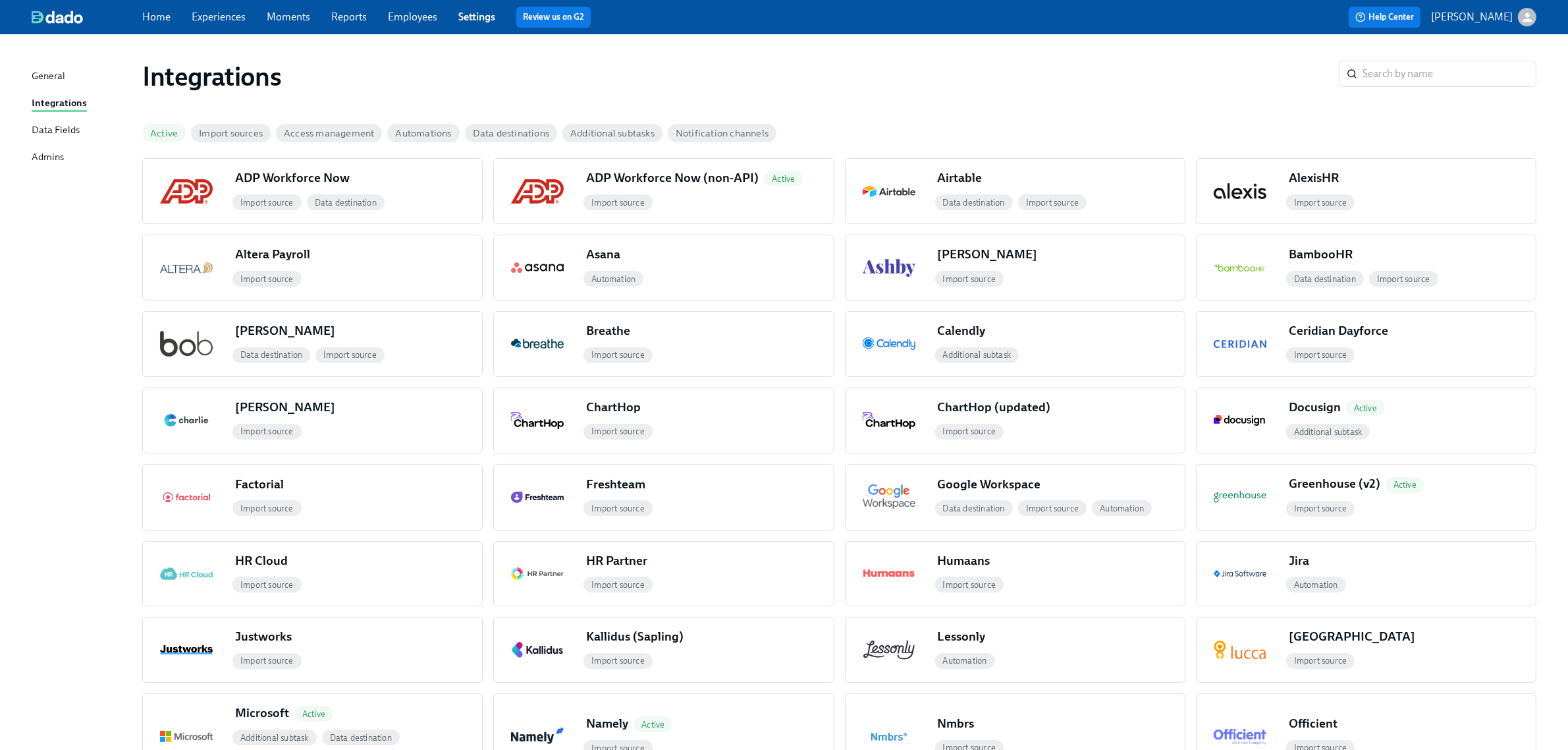
click at [59, 74] on div "General" at bounding box center [49, 77] width 34 height 17
